Goal: Transaction & Acquisition: Purchase product/service

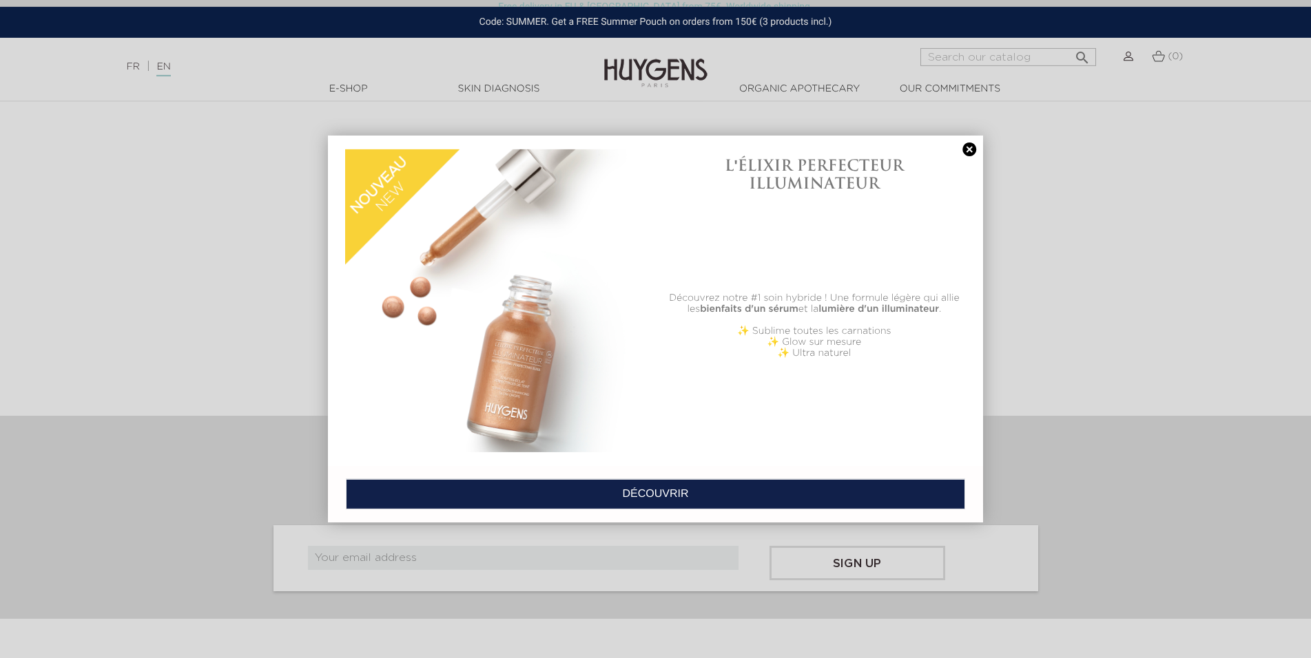
scroll to position [4558, 0]
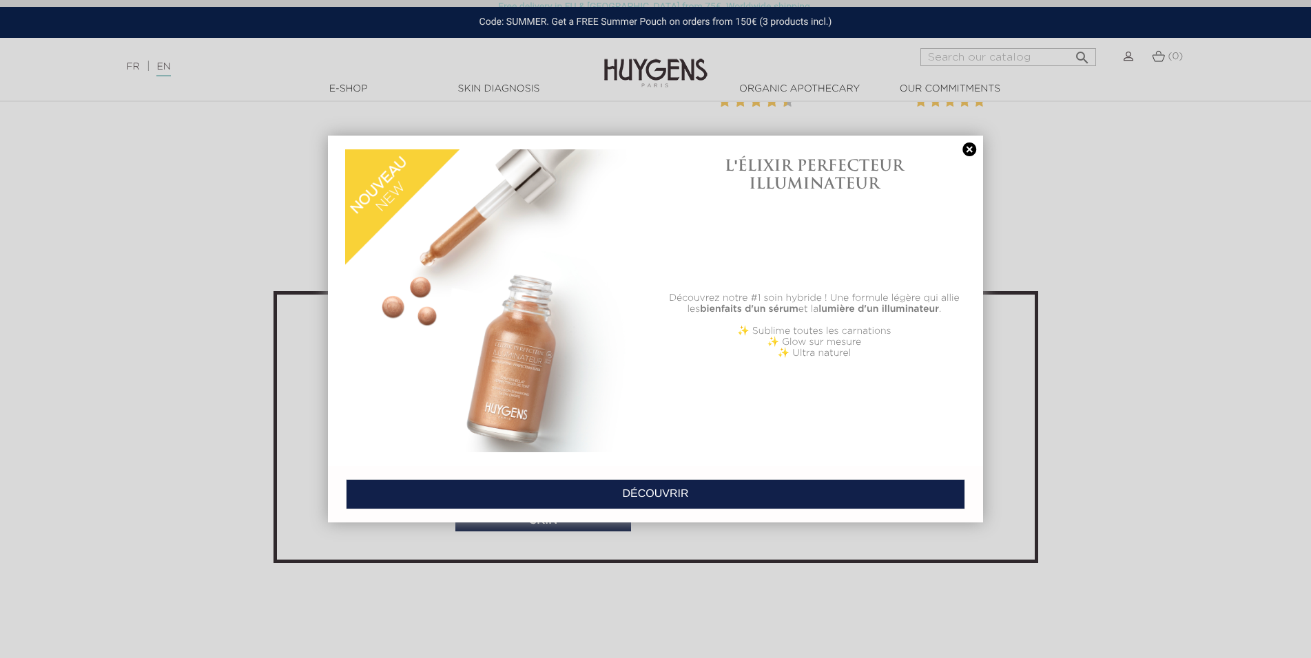
click at [970, 149] on link at bounding box center [968, 150] width 19 height 14
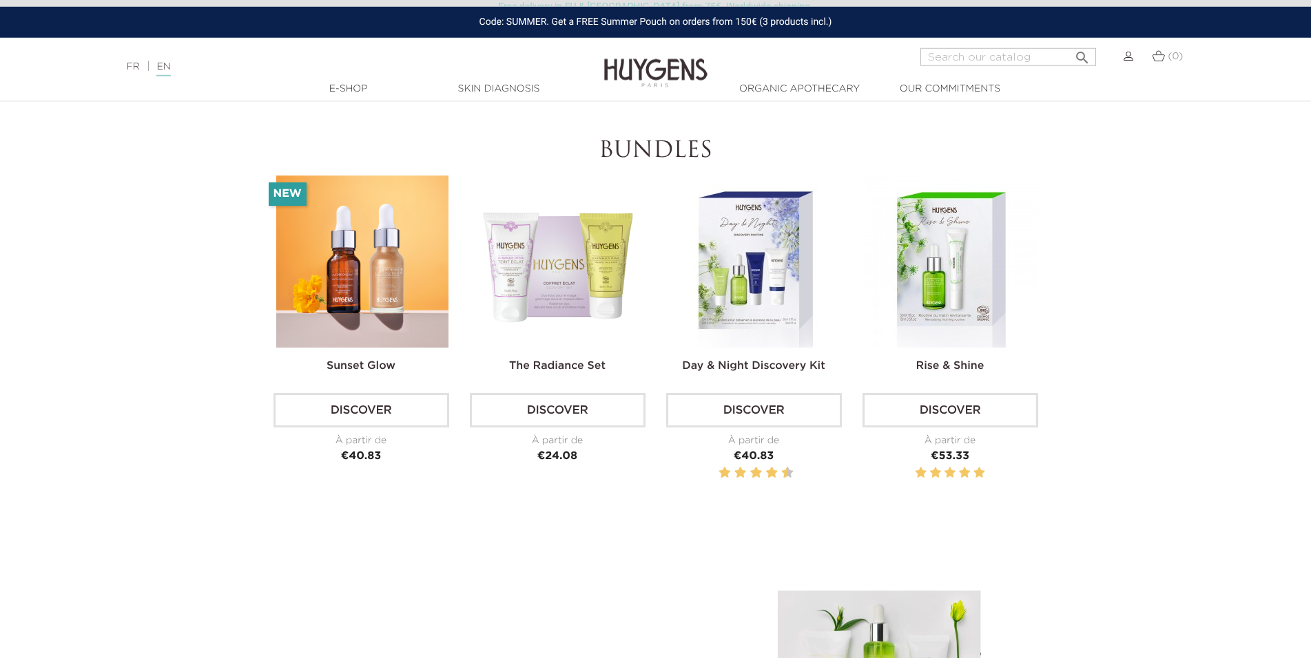
scroll to position [4038, 0]
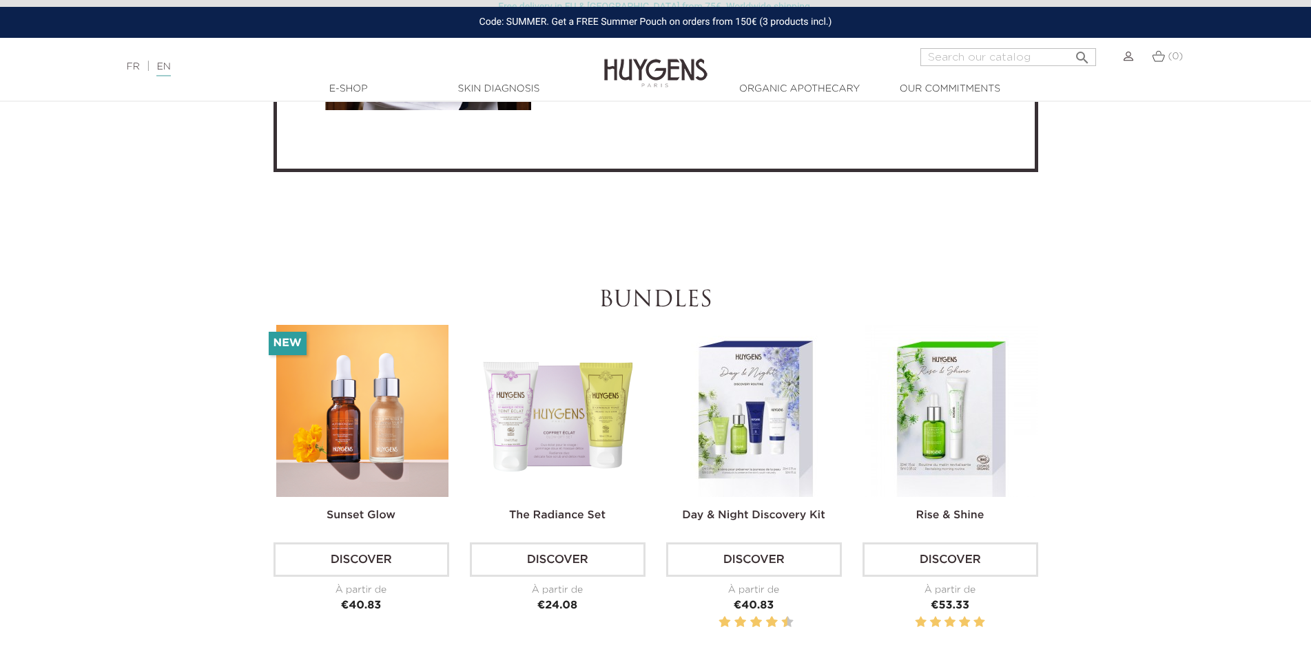
click at [957, 557] on link "Discover" at bounding box center [950, 560] width 176 height 34
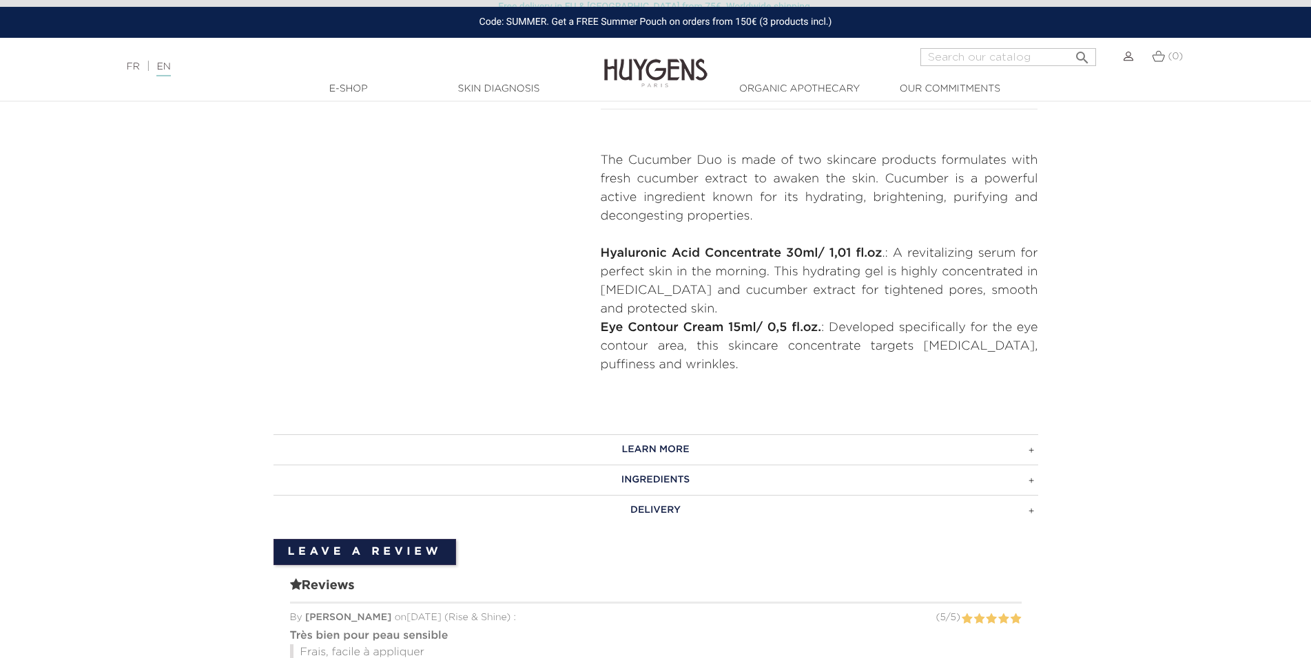
scroll to position [595, 0]
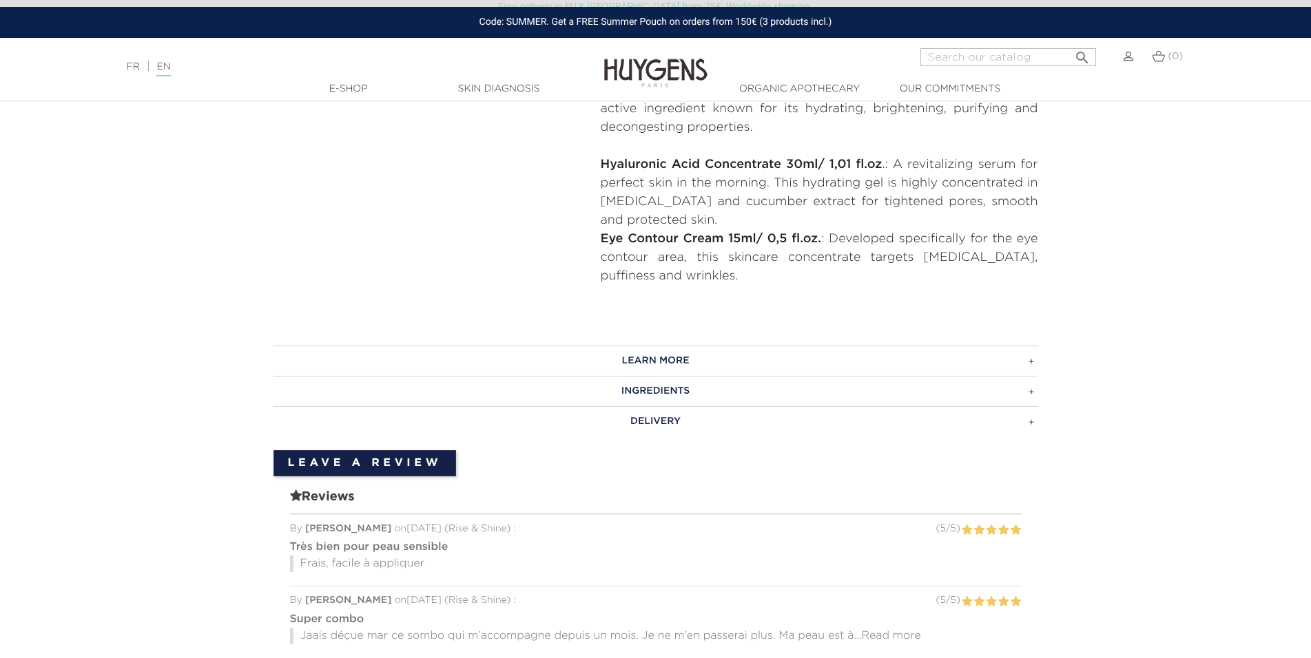
click at [724, 365] on h3 "LEARN MORE" at bounding box center [655, 361] width 765 height 30
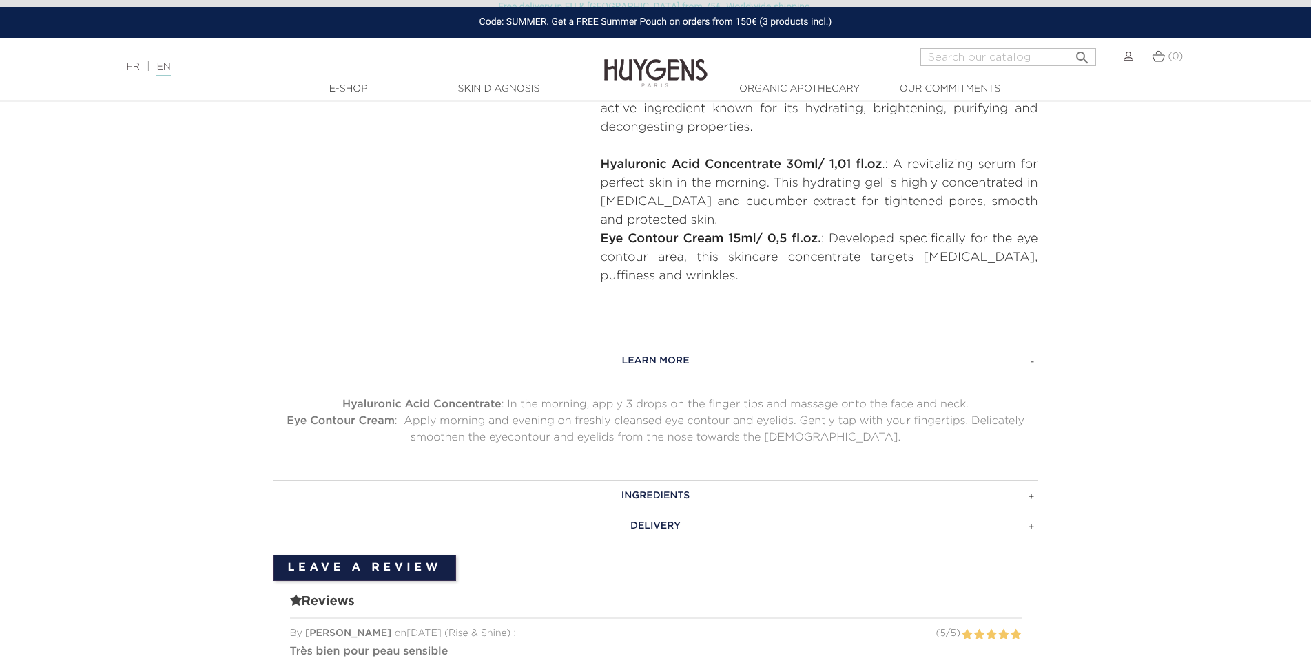
click at [732, 362] on h3 "LEARN MORE" at bounding box center [655, 361] width 765 height 30
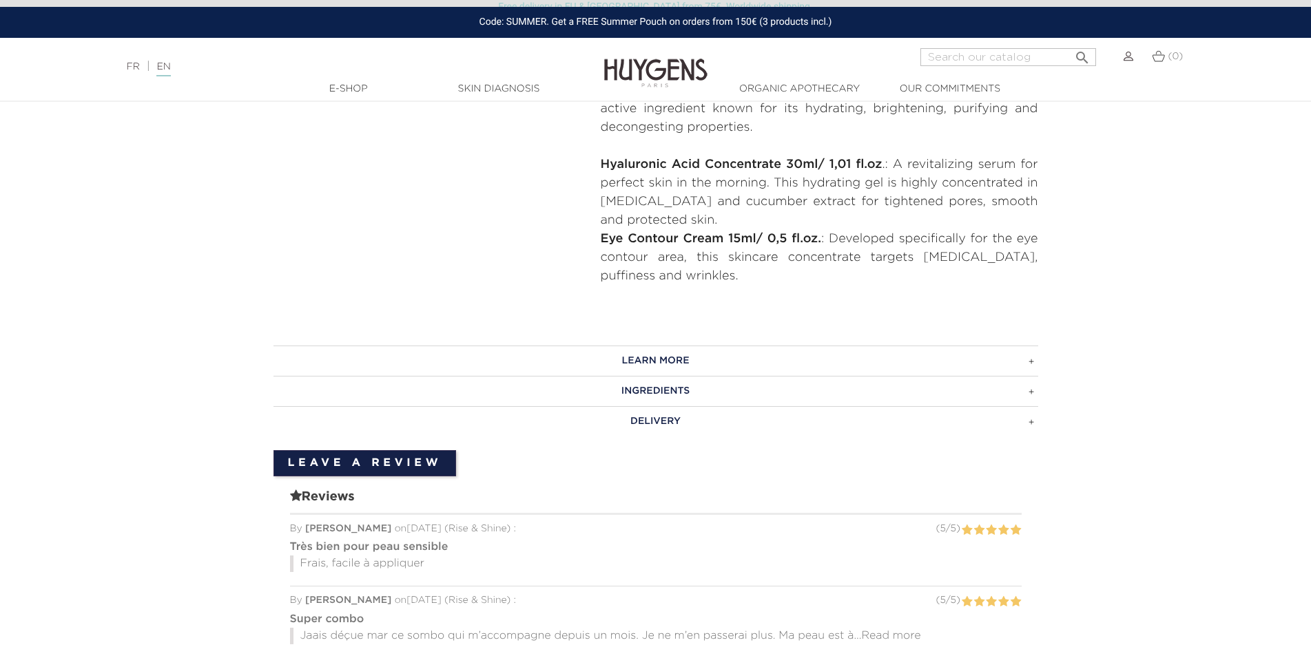
click at [712, 393] on h3 "INGREDIENTS" at bounding box center [655, 391] width 765 height 30
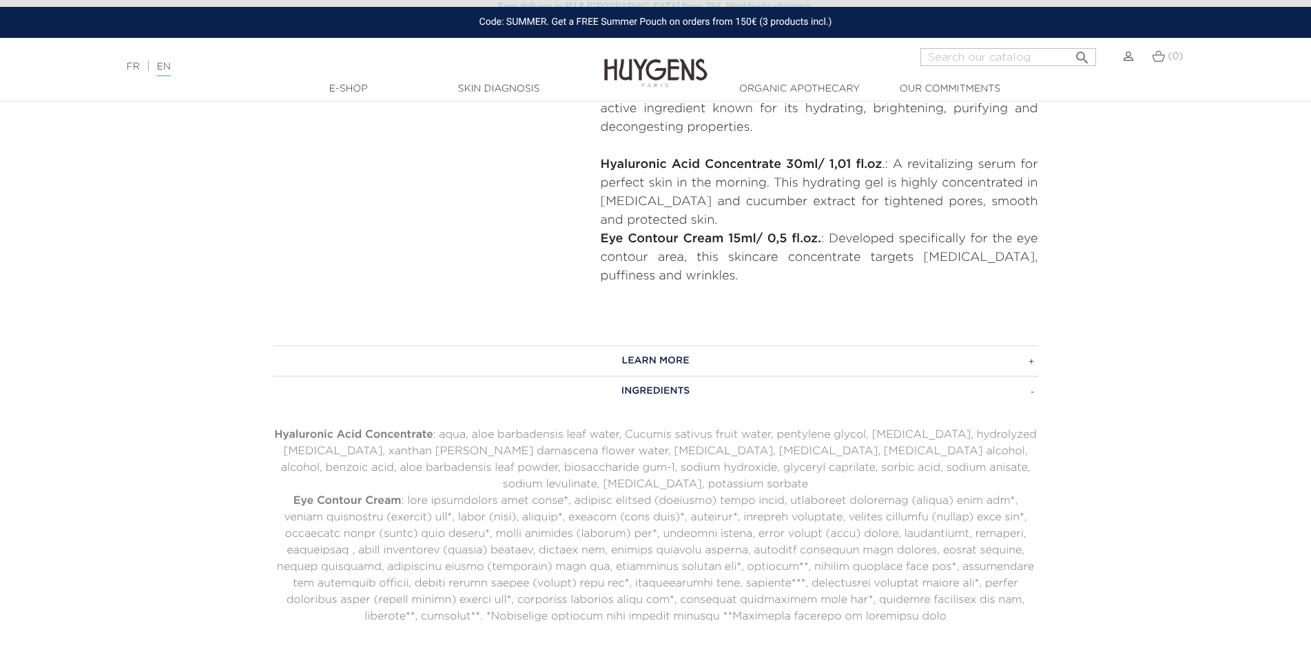
click at [712, 393] on h3 "INGREDIENTS" at bounding box center [655, 391] width 765 height 30
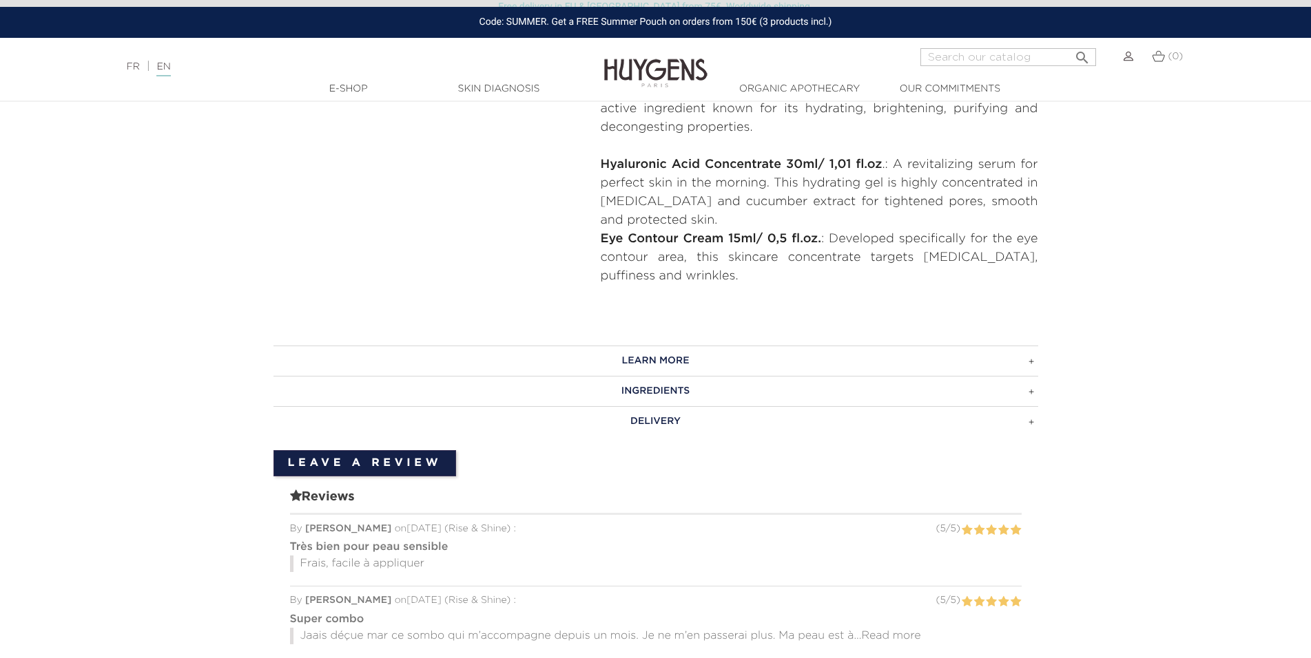
click at [678, 422] on h3 "DELIVERY" at bounding box center [655, 421] width 765 height 30
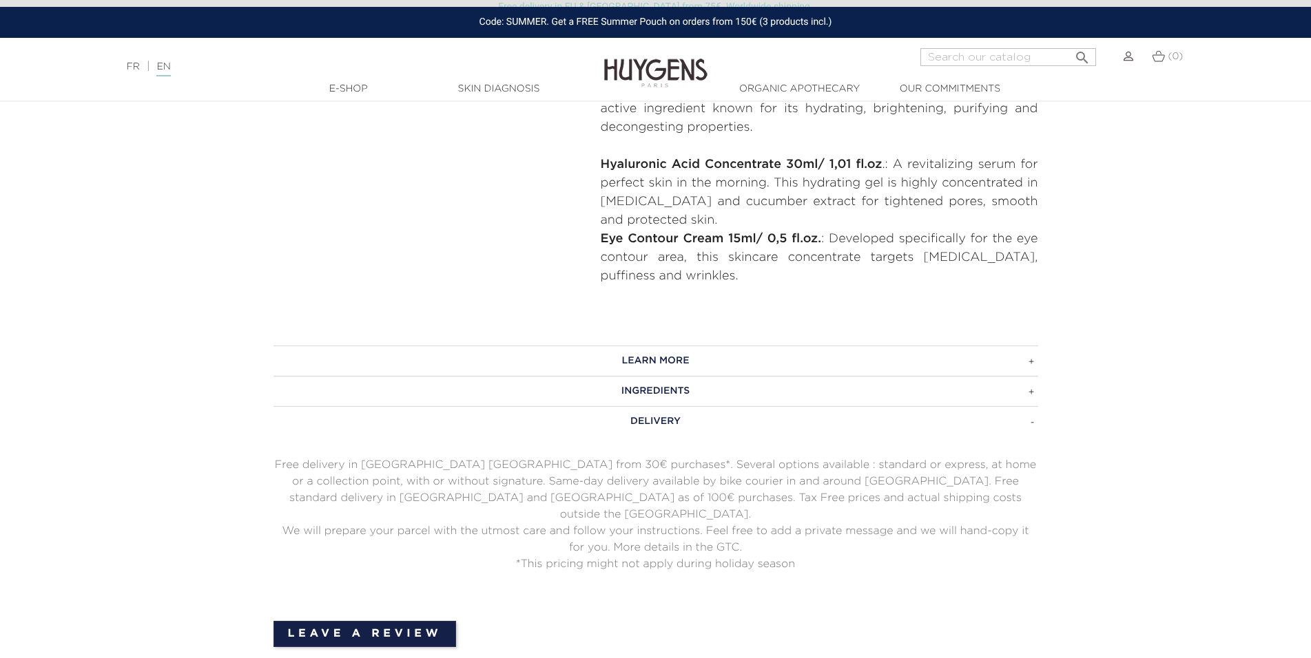
click at [678, 422] on h3 "DELIVERY" at bounding box center [655, 421] width 765 height 30
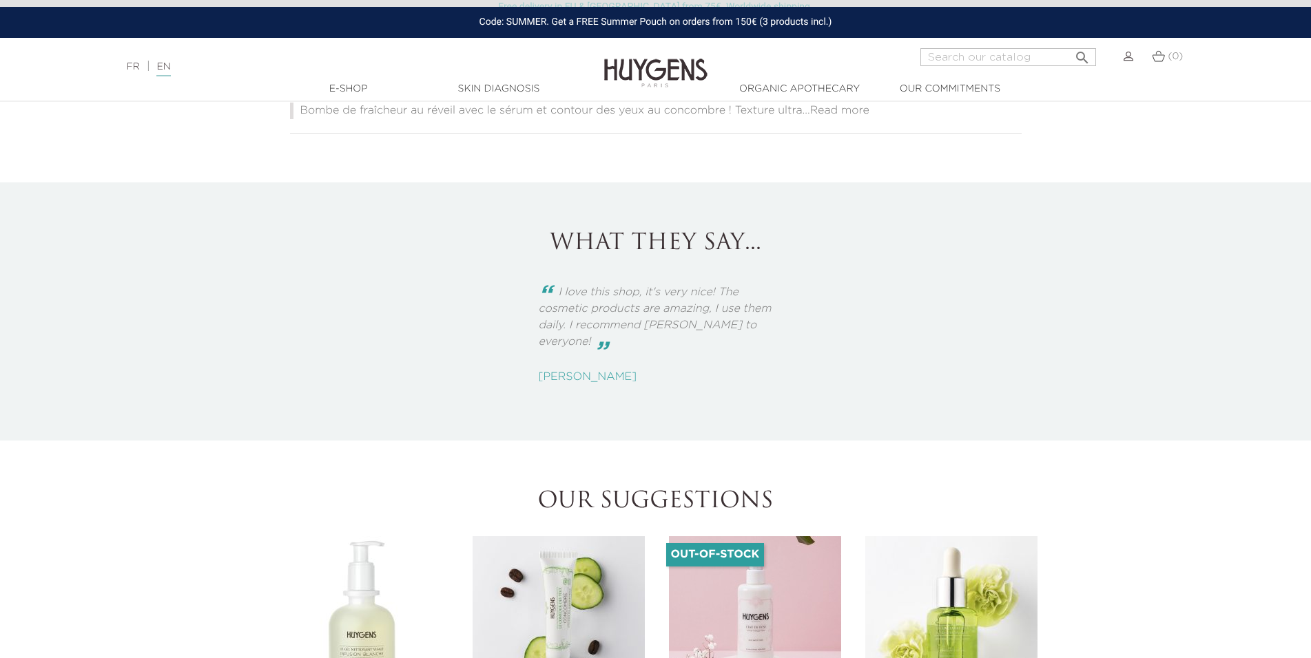
scroll to position [1785, 0]
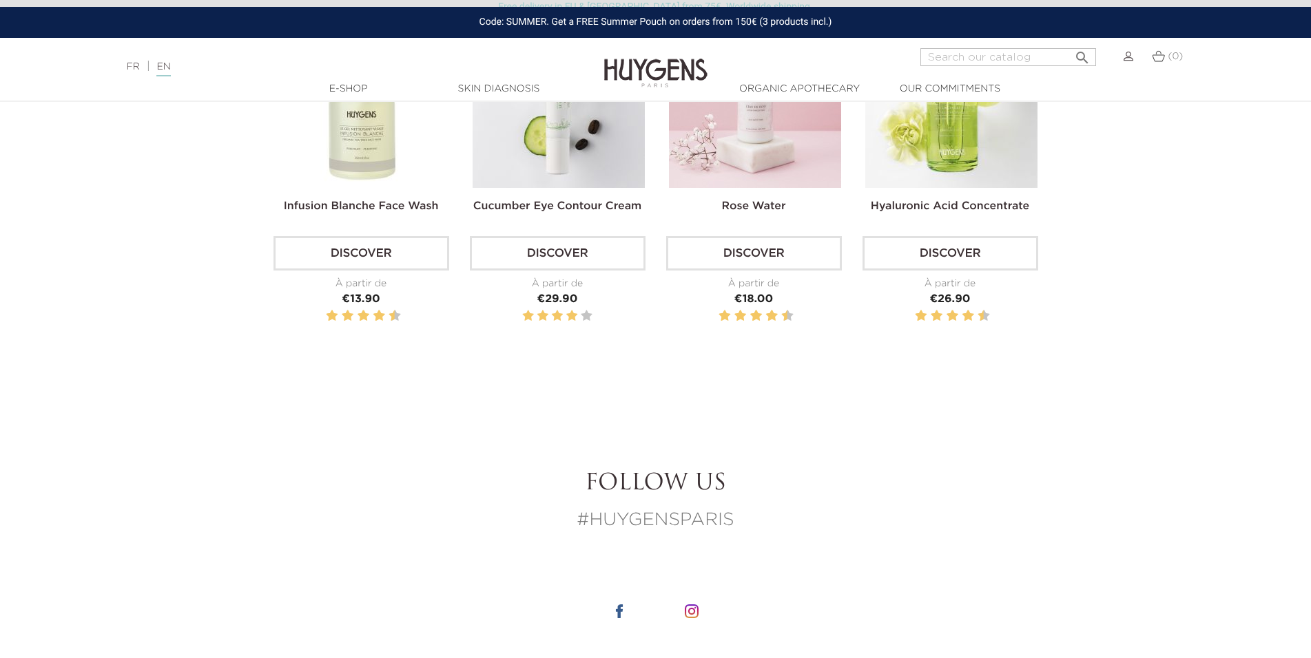
click at [793, 246] on link "Discover" at bounding box center [754, 253] width 176 height 34
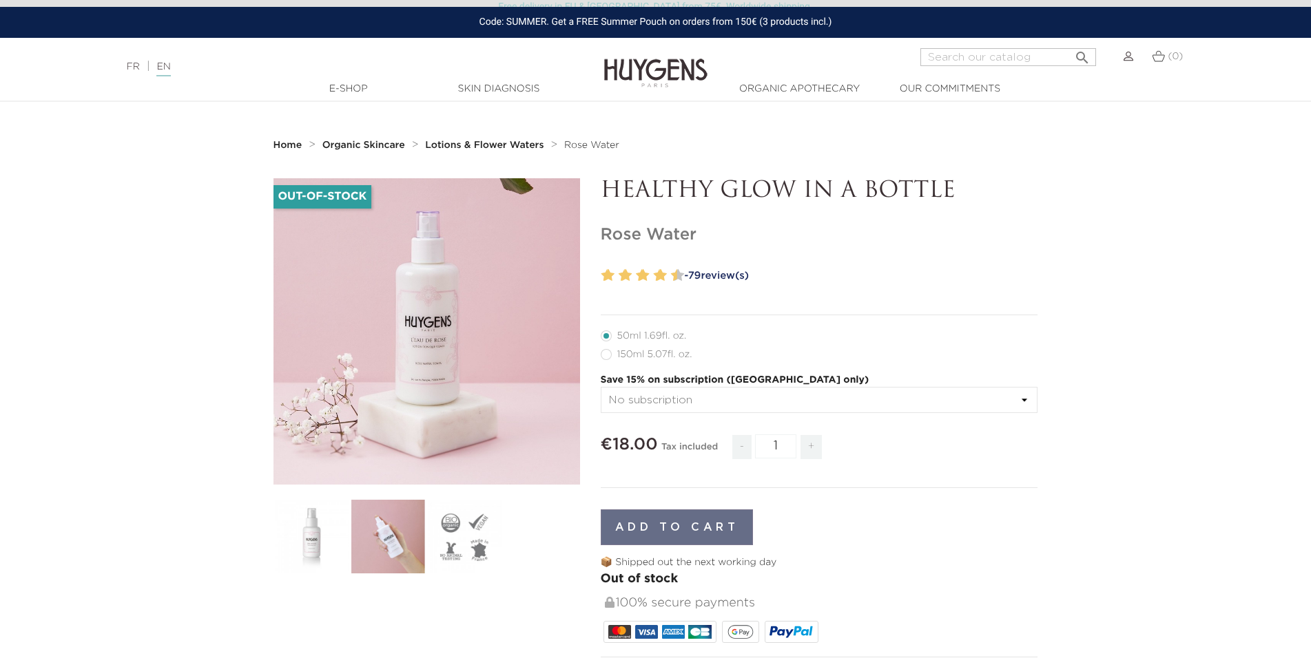
scroll to position [74, 0]
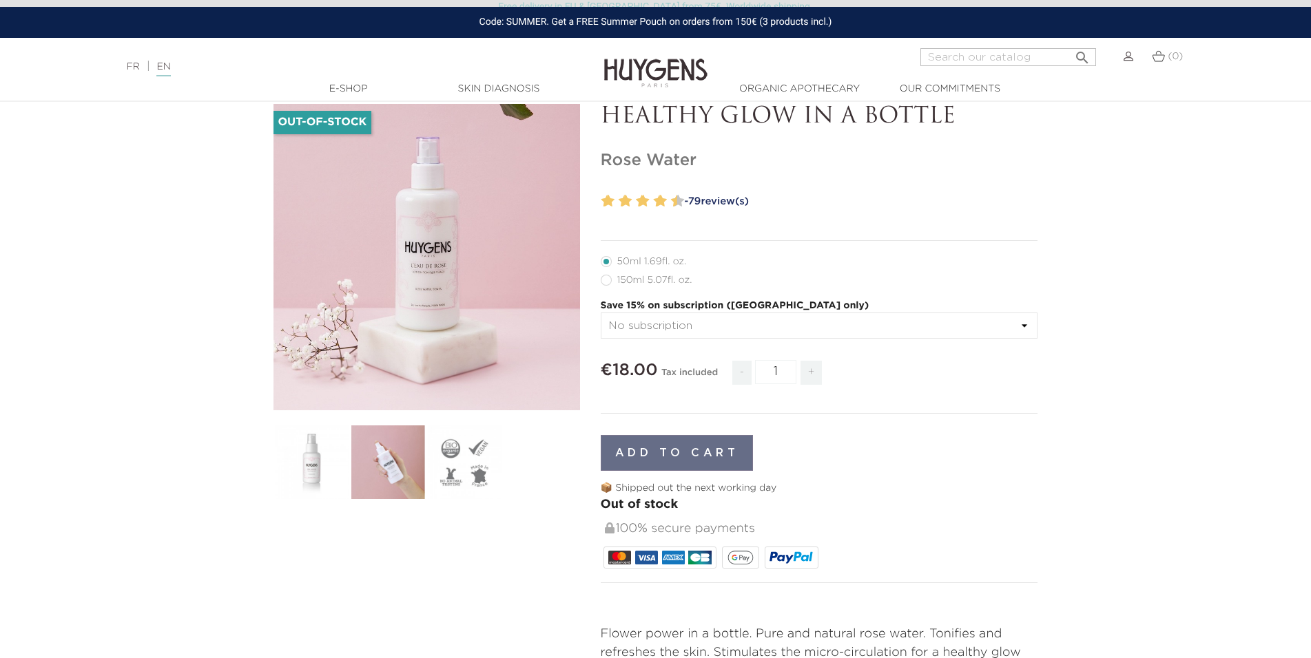
drag, startPoint x: 610, startPoint y: 309, endPoint x: 831, endPoint y: 307, distance: 221.1
click at [830, 307] on p "Save 15% on subscription ([GEOGRAPHIC_DATA] only)" at bounding box center [819, 306] width 437 height 14
click at [833, 307] on p "Save 15% on subscription ([GEOGRAPHIC_DATA] only)" at bounding box center [819, 306] width 437 height 14
click at [601, 313] on select "No subscription" at bounding box center [819, 326] width 437 height 26
click at [694, 324] on select "No subscription" at bounding box center [819, 326] width 437 height 26
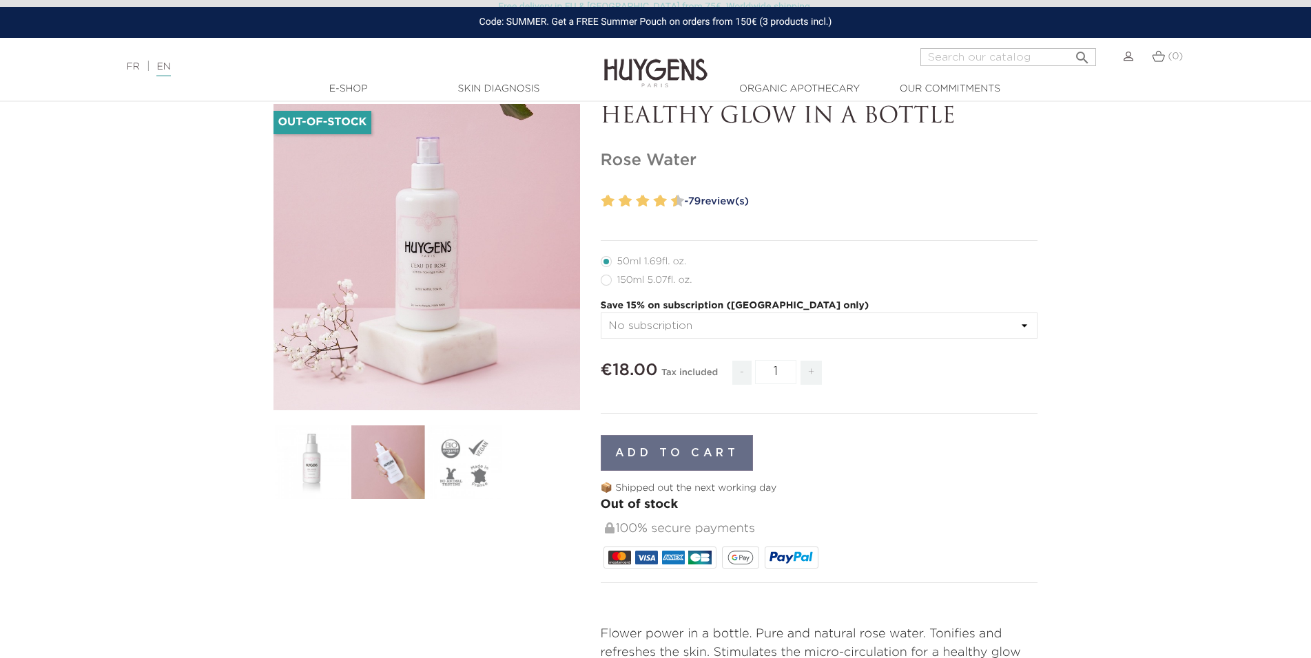
click at [601, 313] on select "No subscription" at bounding box center [819, 326] width 437 height 26
click at [652, 281] on label16"] "150ml 5.07fl. oz." at bounding box center [655, 280] width 108 height 11
radio input "true"
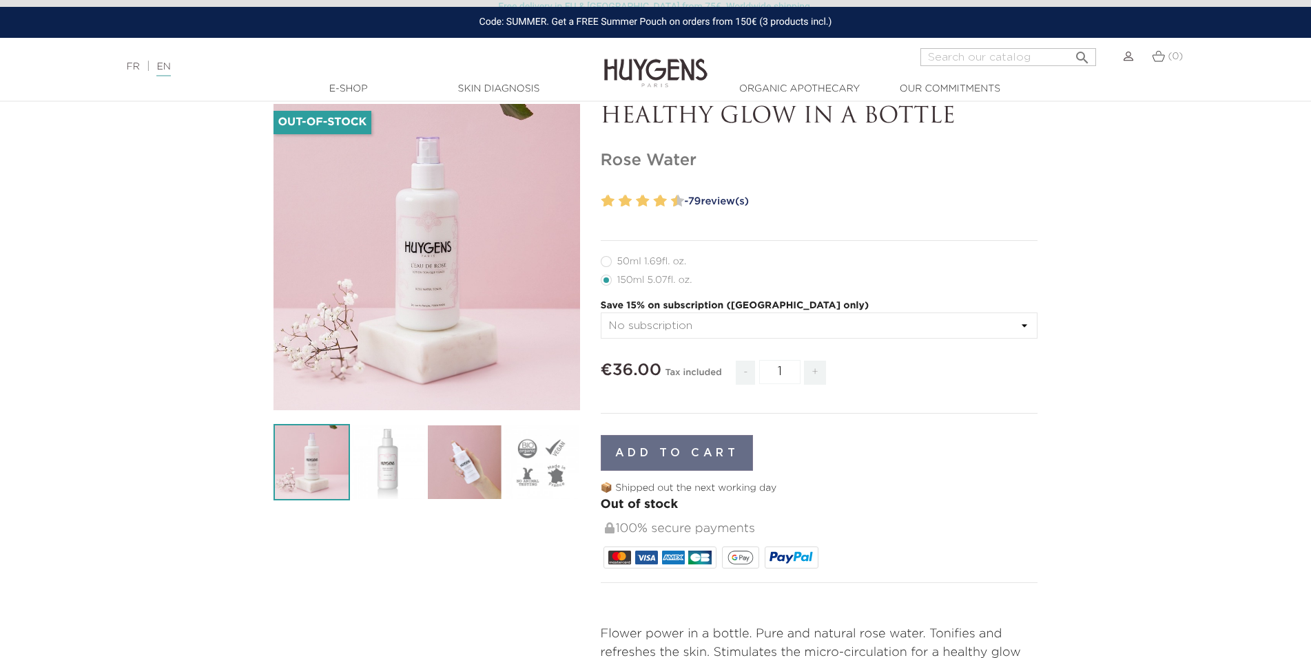
click at [601, 313] on select "No subscription" at bounding box center [819, 326] width 437 height 26
click option "No subscription" at bounding box center [0, 0] width 0 height 0
click at [1142, 337] on section "Out-of-Stock   " at bounding box center [655, 449] width 1311 height 691
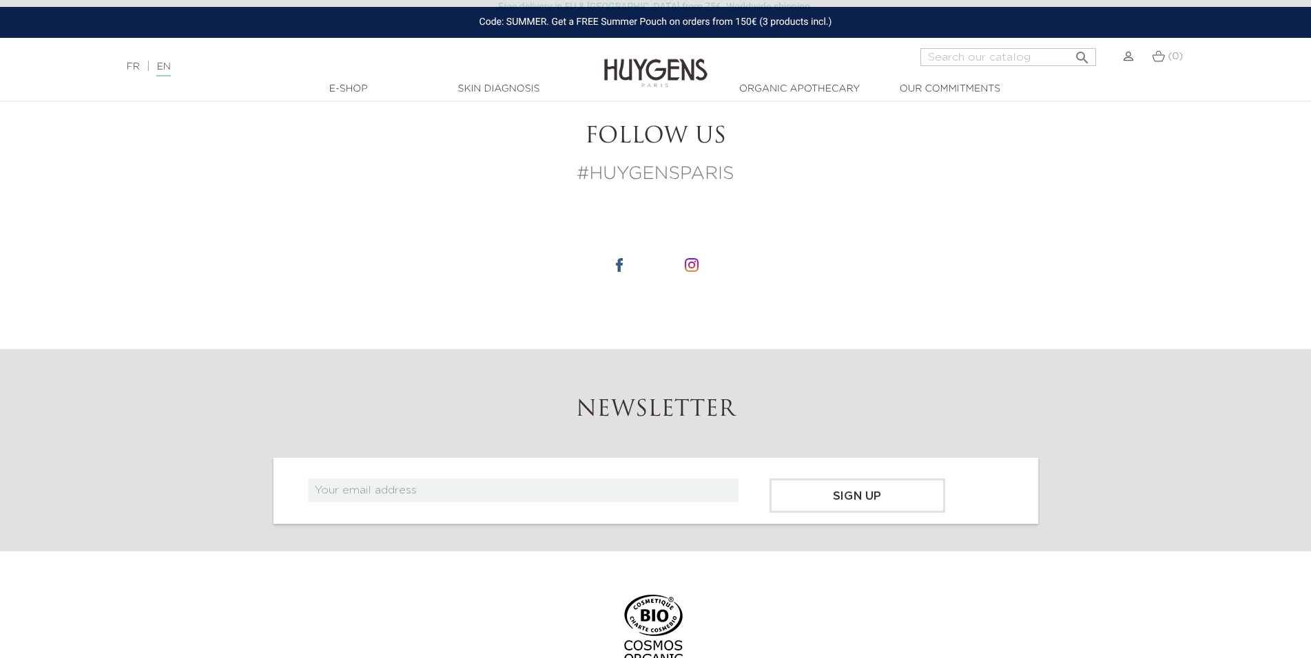
scroll to position [2604, 0]
